Goal: Transaction & Acquisition: Purchase product/service

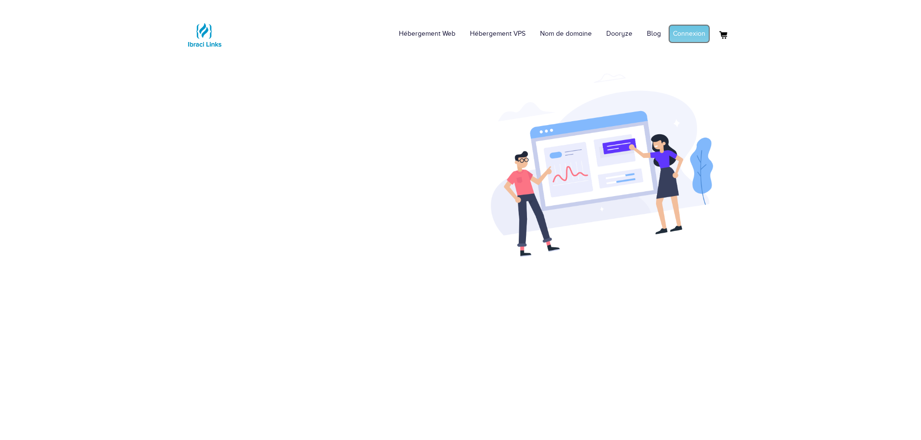
click at [697, 30] on link "Connexion" at bounding box center [689, 33] width 42 height 19
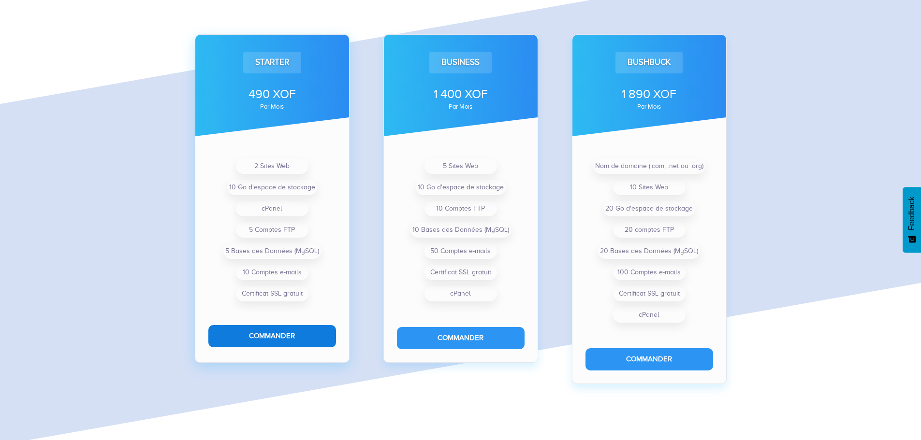
scroll to position [712, 0]
click at [293, 340] on button "Commander" at bounding box center [272, 336] width 128 height 22
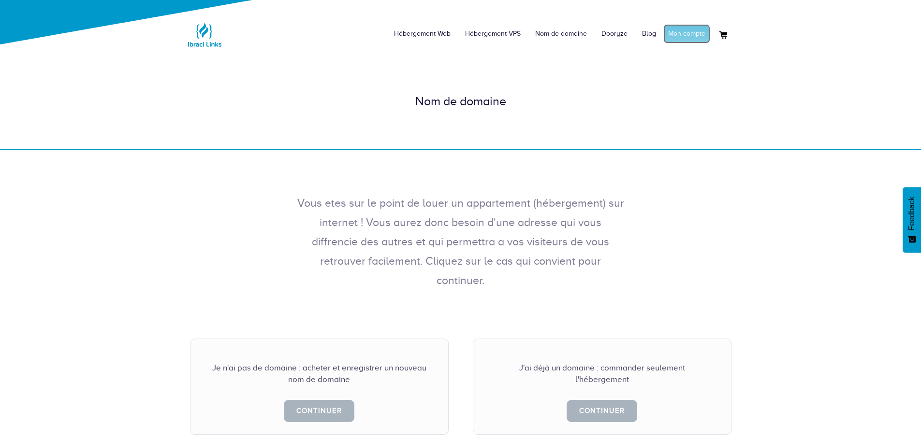
click at [694, 34] on link "Mon compte" at bounding box center [686, 33] width 47 height 19
